Goal: Complete application form

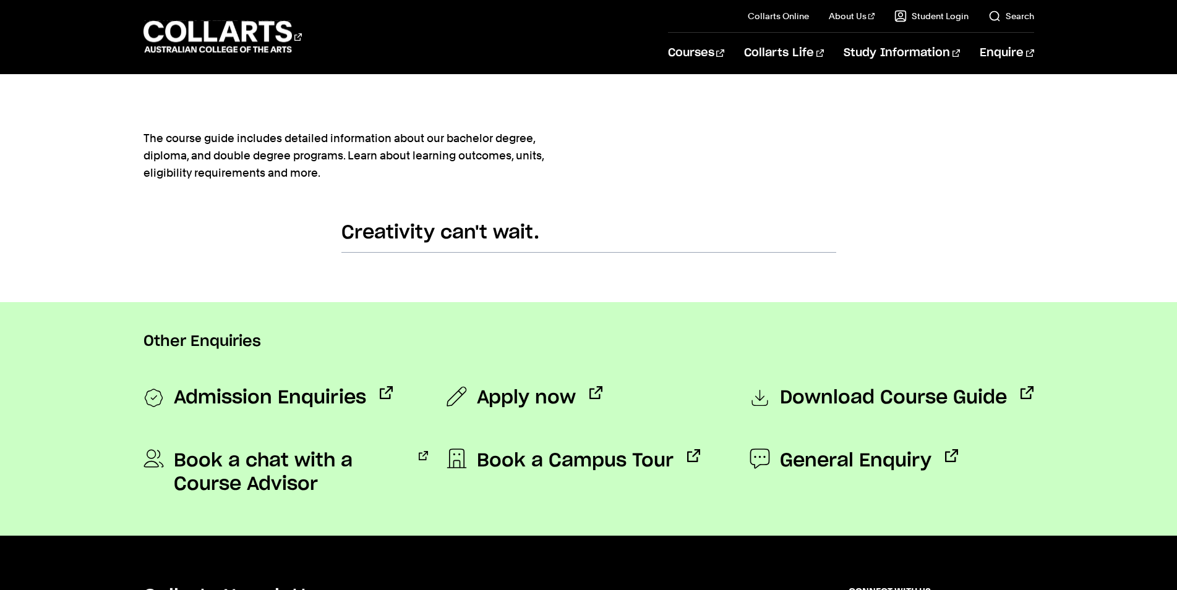
scroll to position [820, 0]
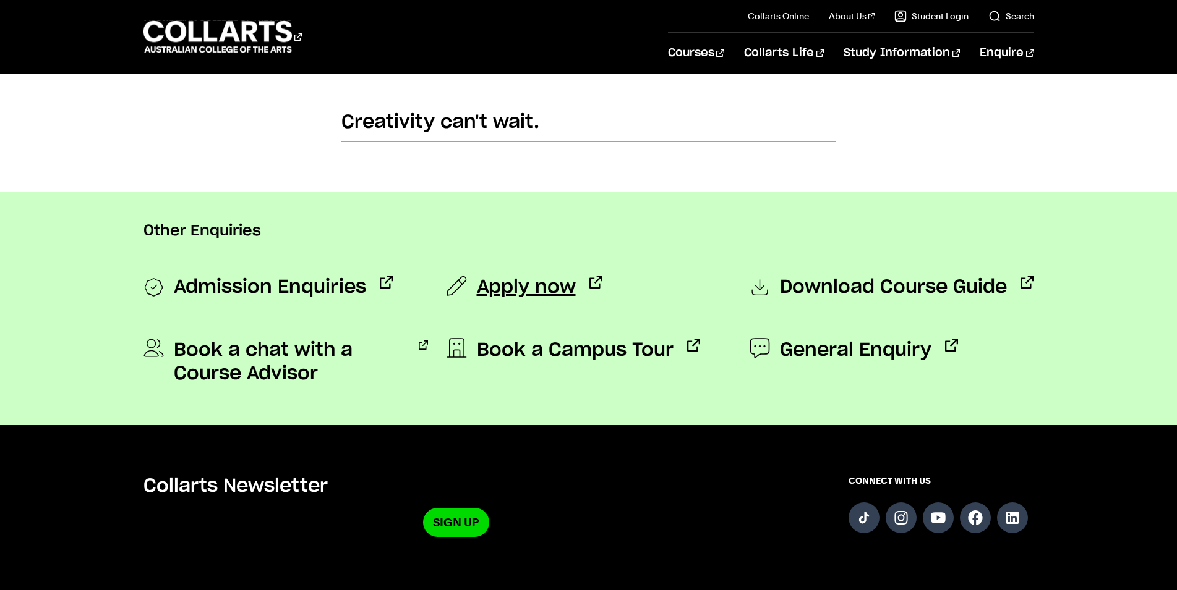
click at [492, 294] on span "Apply now" at bounding box center [526, 287] width 99 height 23
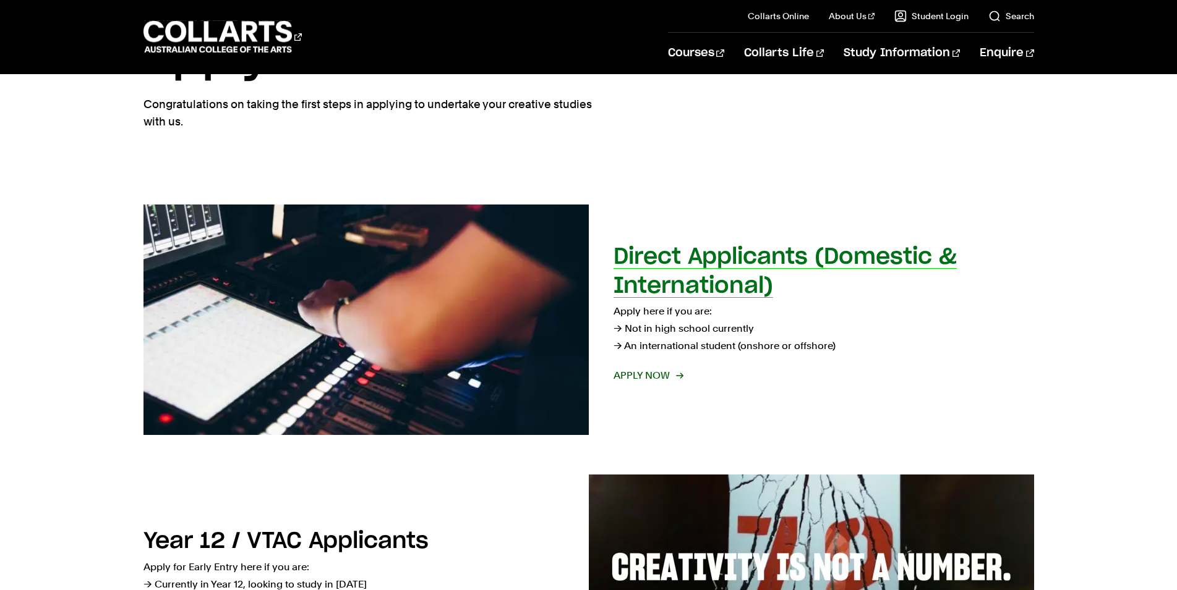
scroll to position [126, 0]
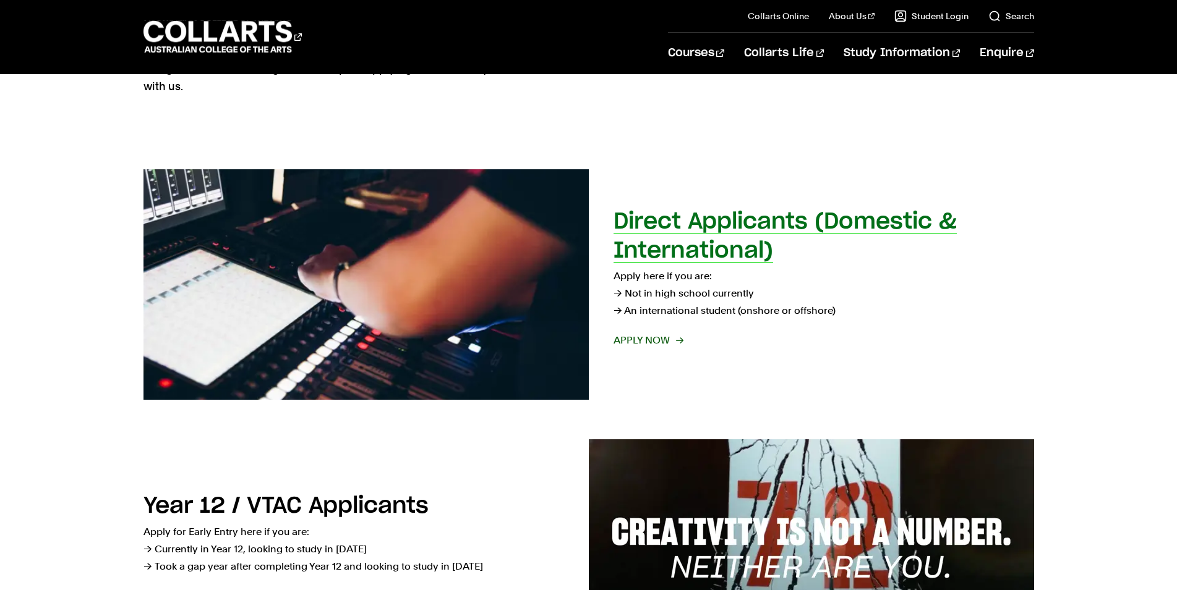
click at [657, 311] on p "Apply here if you are: → Not in high school currently → An international studen…" at bounding box center [823, 294] width 420 height 52
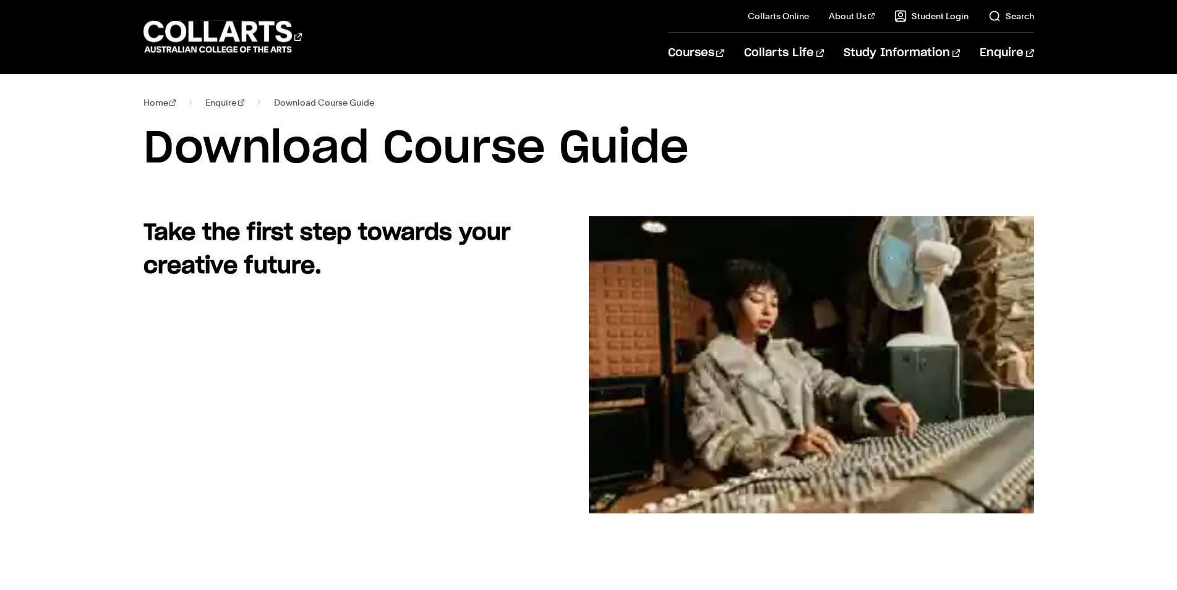
scroll to position [820, 0]
